Goal: Use online tool/utility: Utilize a website feature to perform a specific function

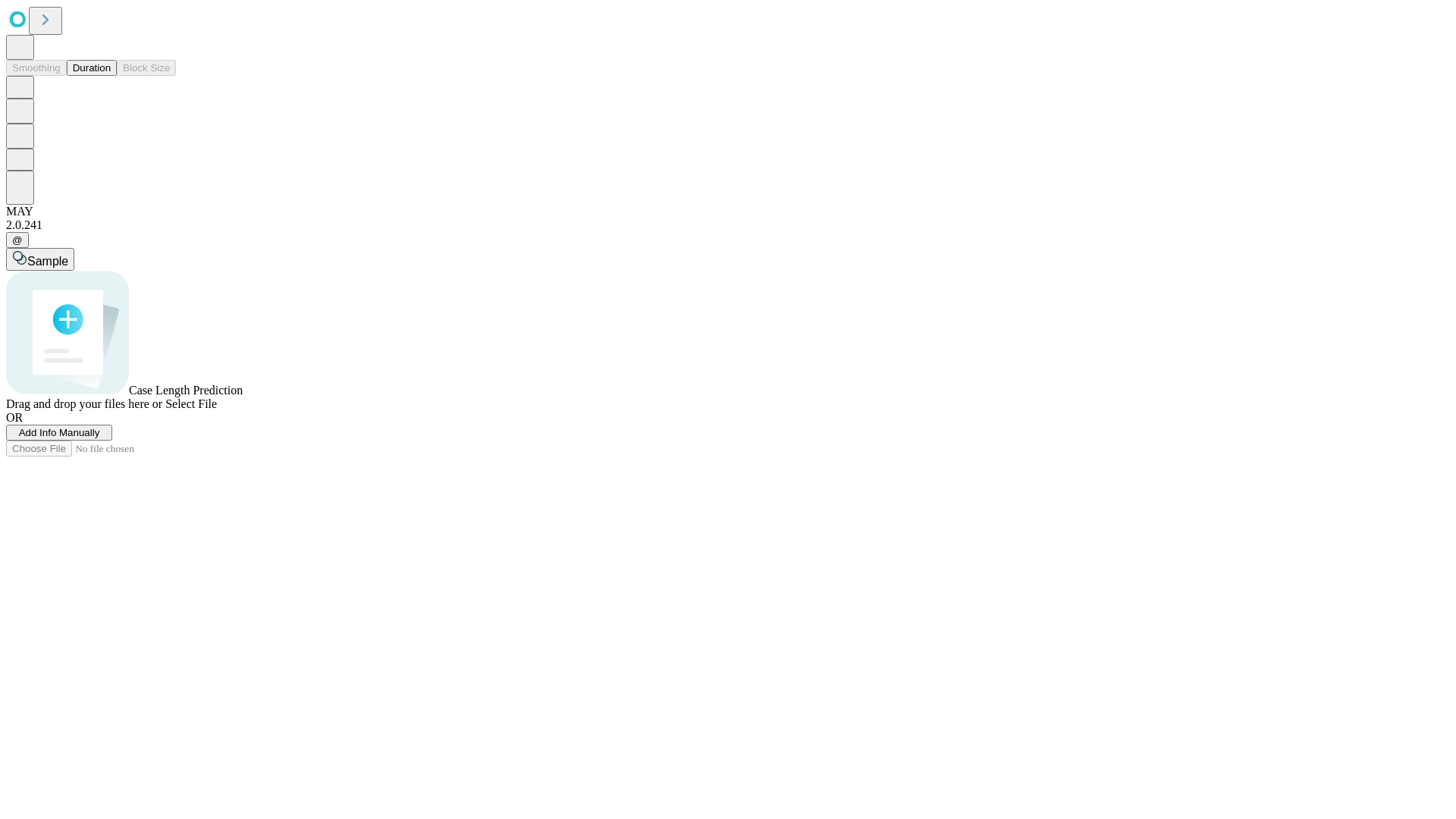
click at [111, 76] on button "Duration" at bounding box center [92, 68] width 50 height 16
click at [100, 438] on span "Add Info Manually" at bounding box center [60, 432] width 82 height 11
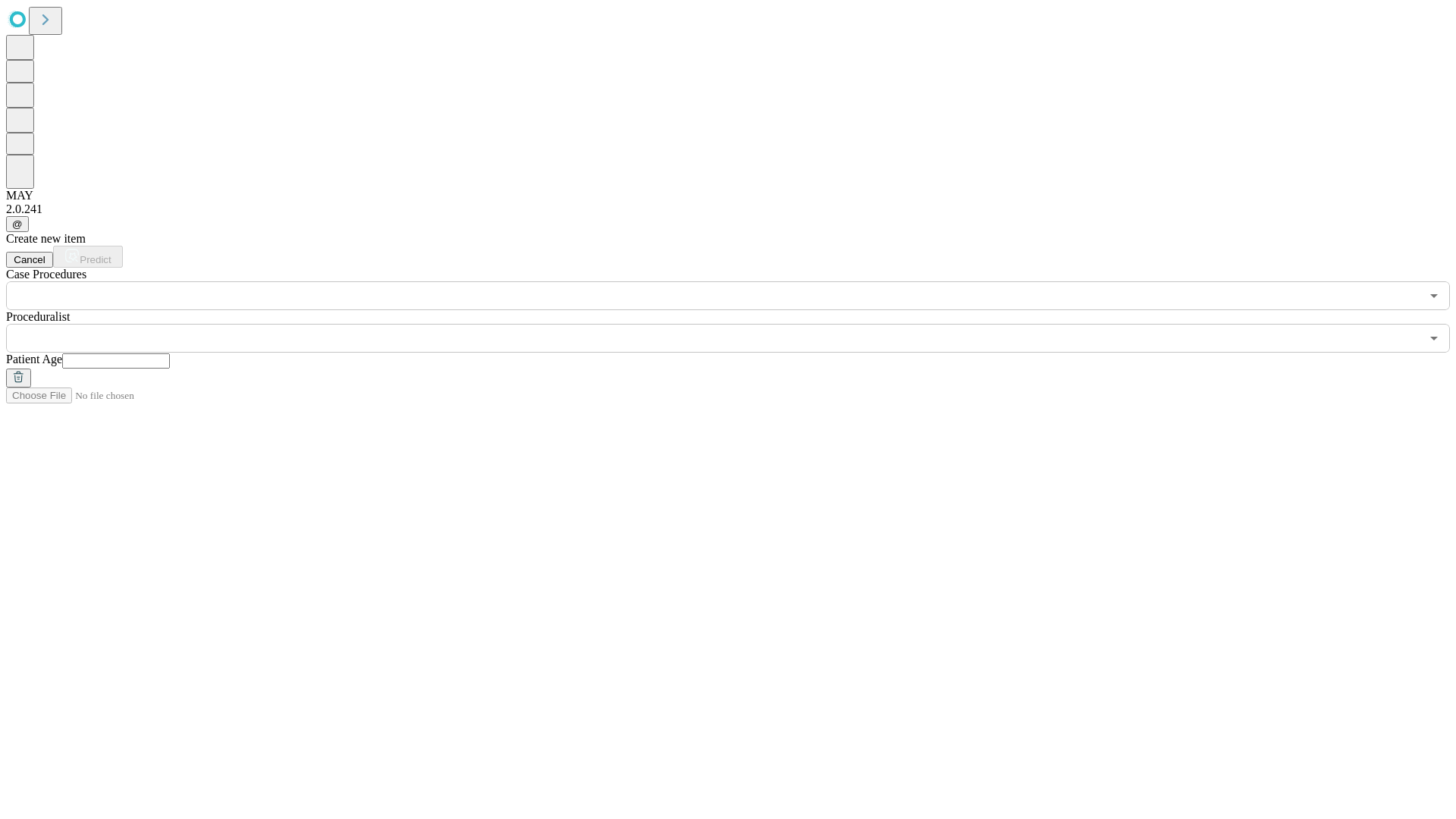
click at [170, 353] on input "text" at bounding box center [116, 360] width 108 height 15
type input "**"
click at [738, 324] on input "text" at bounding box center [714, 338] width 1414 height 29
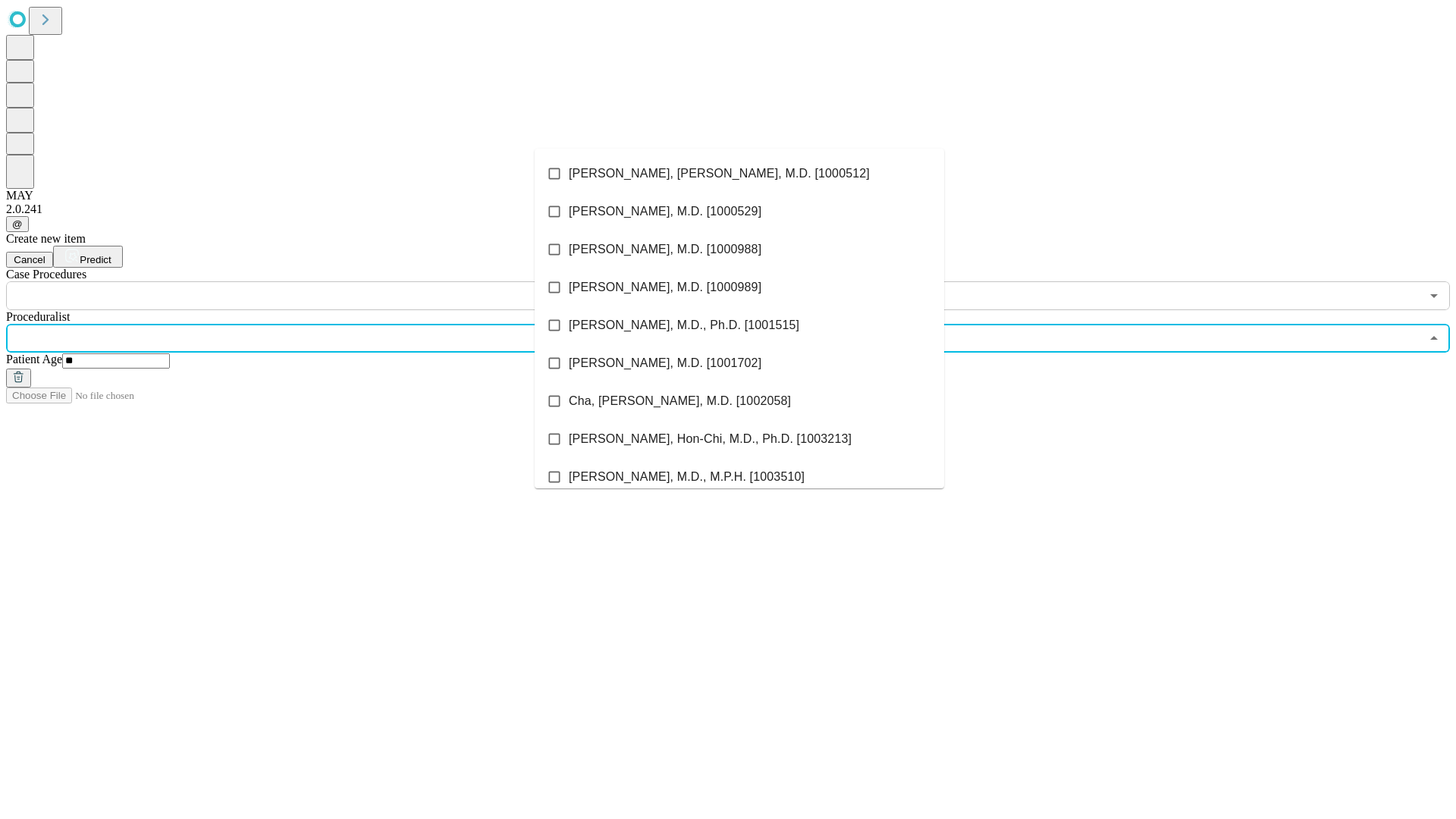
click at [739, 173] on li "[PERSON_NAME], [PERSON_NAME], M.D. [1000512]" at bounding box center [739, 173] width 409 height 38
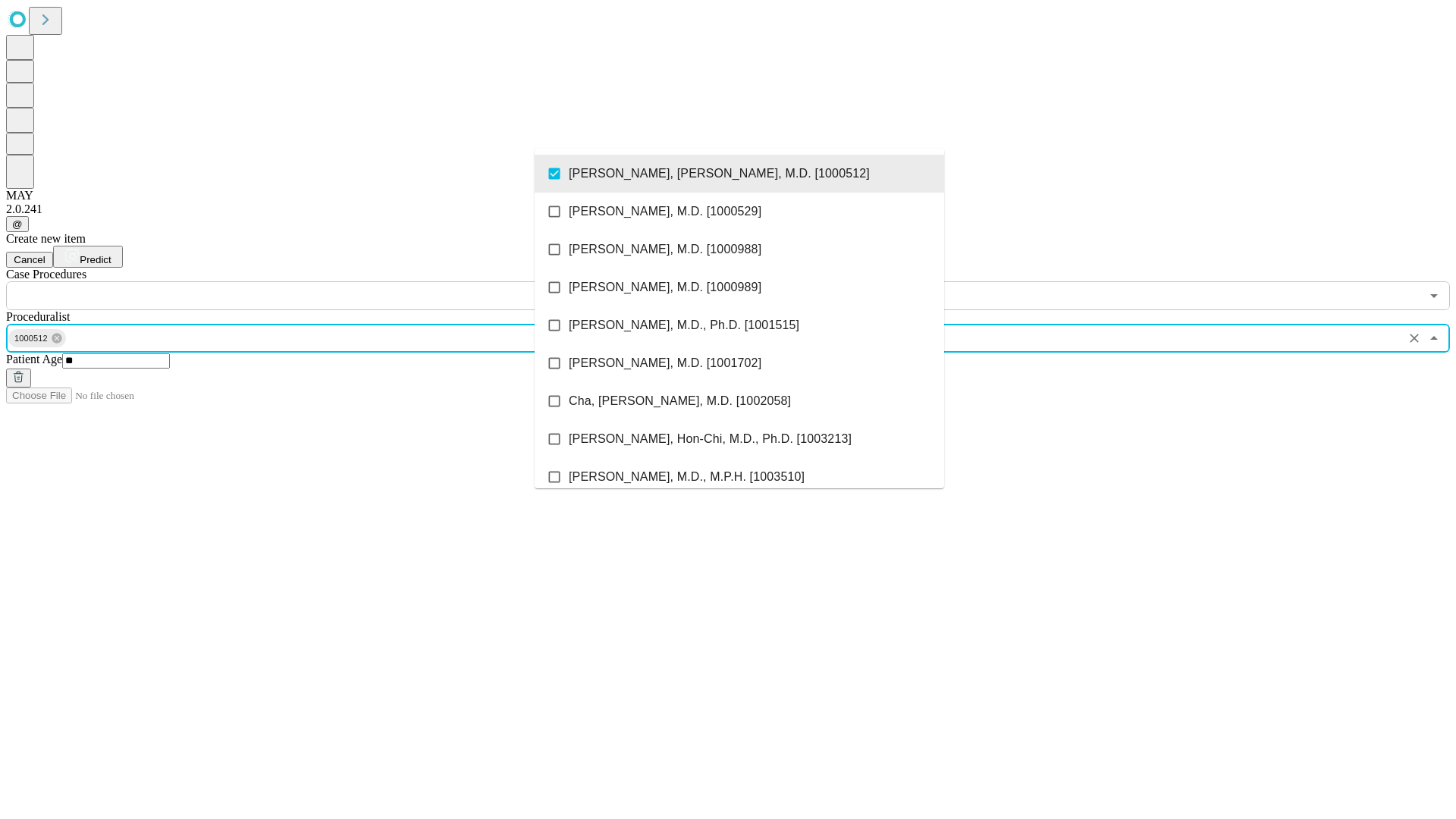
click at [319, 281] on input "text" at bounding box center [714, 296] width 1414 height 29
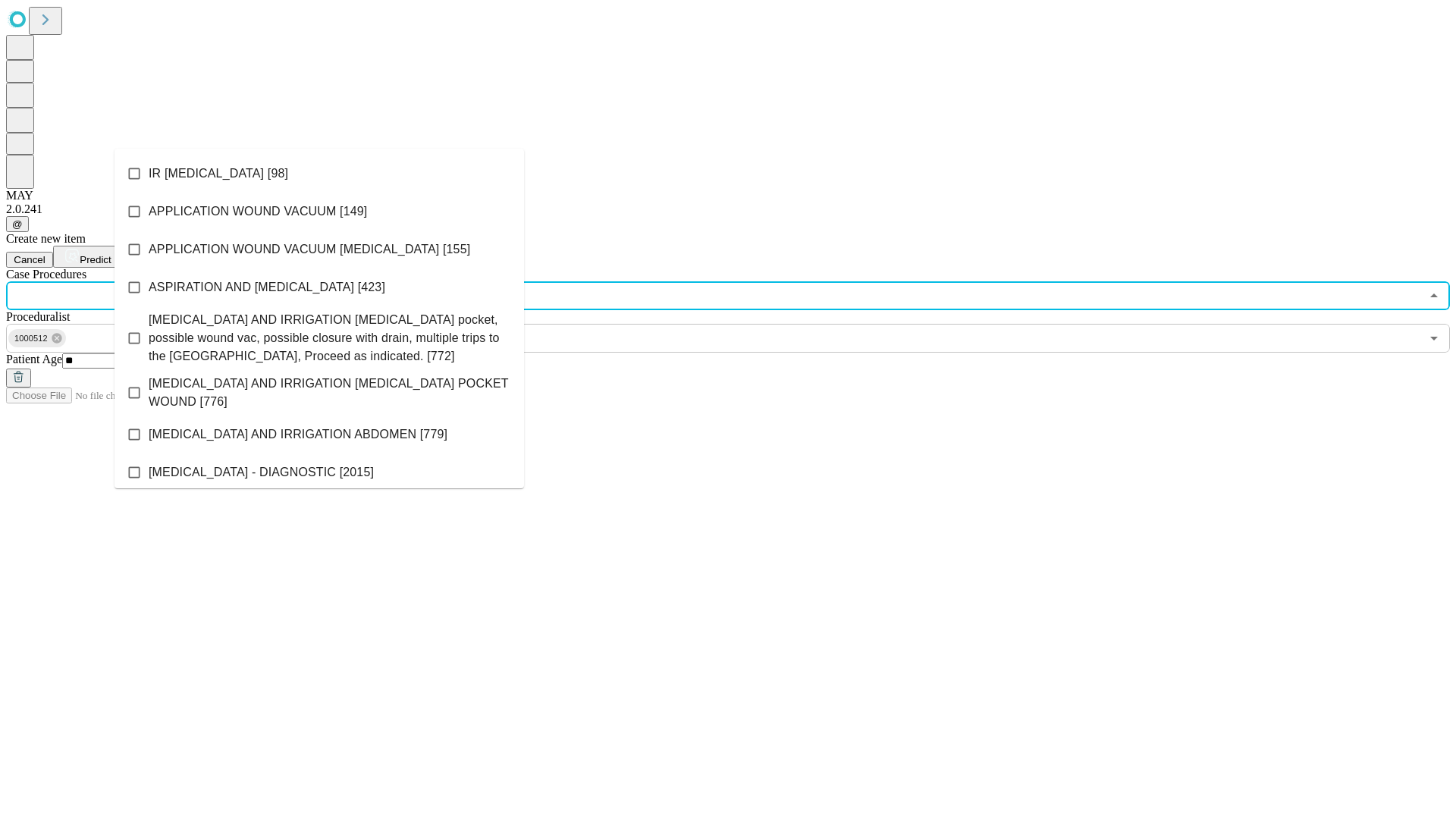
click at [319, 173] on li "IR [MEDICAL_DATA] [98]" at bounding box center [319, 173] width 409 height 38
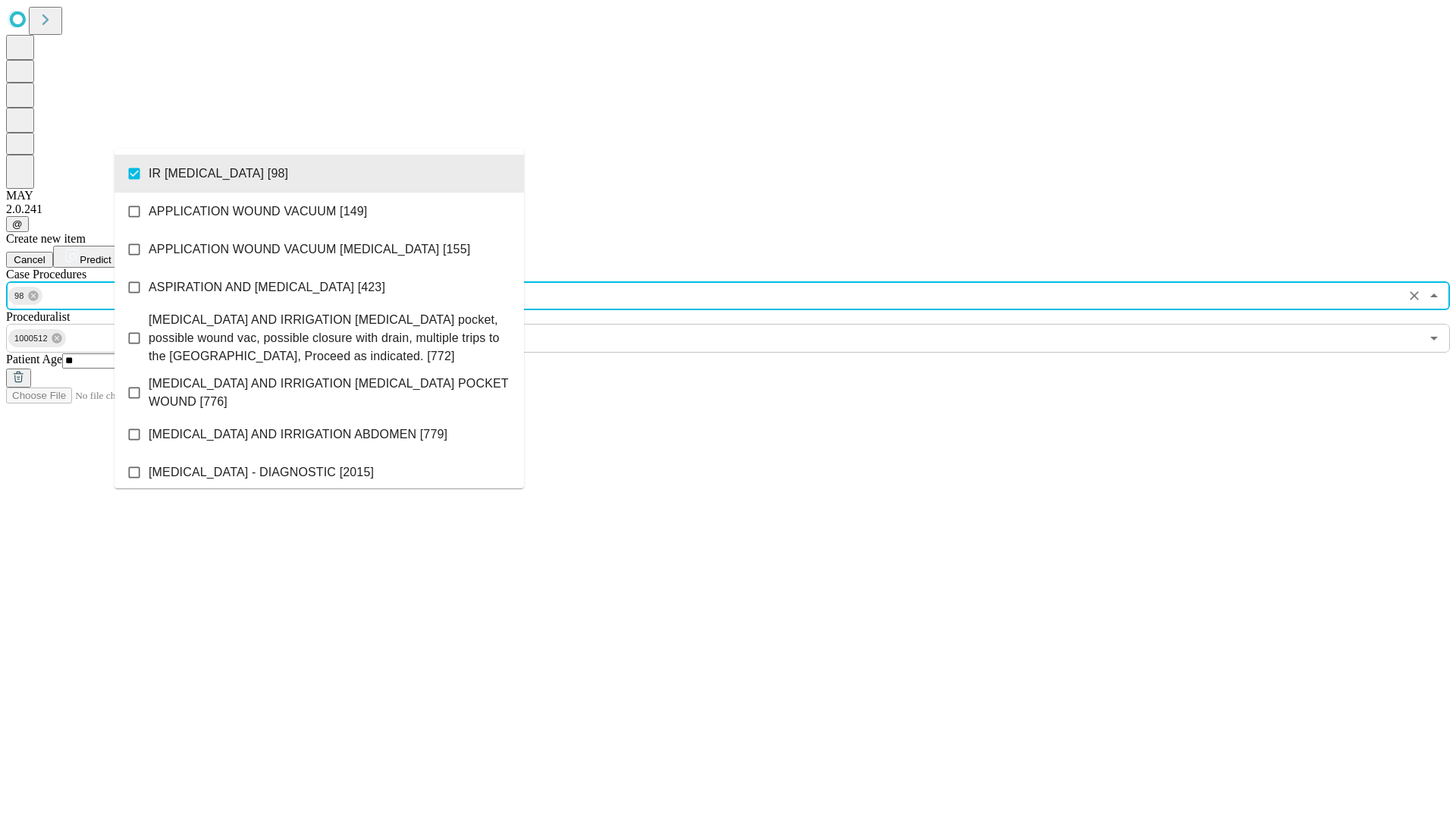
click at [111, 254] on span "Predict" at bounding box center [95, 260] width 31 height 11
